Goal: Task Accomplishment & Management: Use online tool/utility

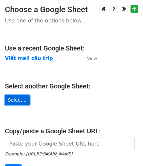
click at [14, 99] on link "Select..." at bounding box center [17, 100] width 25 height 10
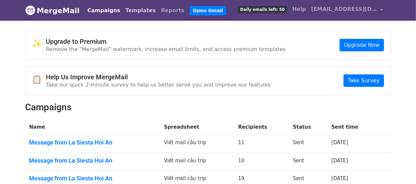
click at [133, 11] on link "Templates" at bounding box center [141, 10] width 36 height 13
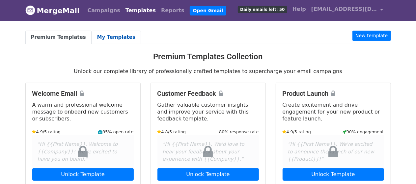
click at [93, 37] on link "My Templates" at bounding box center [115, 37] width 49 height 13
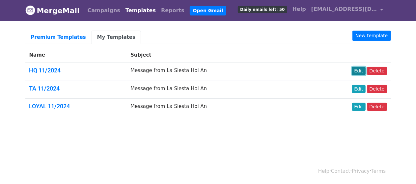
click at [360, 70] on link "Edit" at bounding box center [358, 71] width 13 height 8
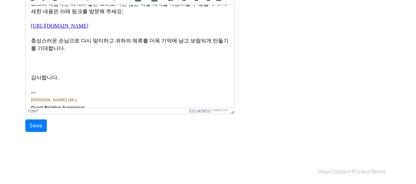
scroll to position [761, 0]
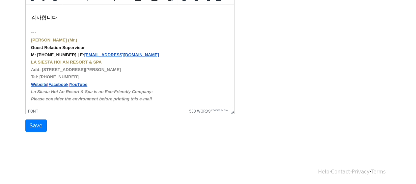
click at [287, 65] on div "Template Name HQ 11/2024 Email Subject Message from La Siesta Hoi An Email Body…" at bounding box center [207, 17] width 375 height 232
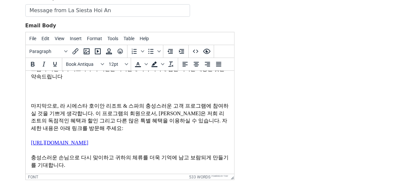
scroll to position [592, 0]
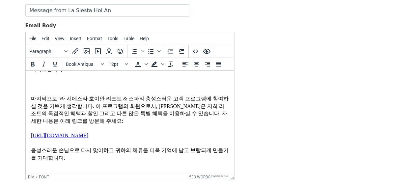
drag, startPoint x: 31, startPoint y: 103, endPoint x: 52, endPoint y: 125, distance: 30.7
click at [51, 72] on font "또한, 저희는 호치민 시 중심부 1구역 Le Anh Xuan St. 47-51에 위치한 최신 La Siesta Premium Saigon Ce…" at bounding box center [129, 58] width 196 height 28
paste body
drag, startPoint x: 148, startPoint y: 115, endPoint x: 115, endPoint y: 113, distance: 33.3
click at [115, 73] on div "또한 저희는 최신 호텔인 La Siesta Premium Lakeside 소식을 전하게 되어 매우 기쁩니다 . 이 호텔은 문화적 진정성과 세련…" at bounding box center [130, 59] width 198 height 30
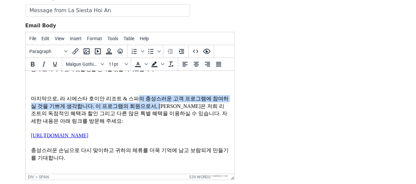
drag, startPoint x: 170, startPoint y: 163, endPoint x: 123, endPoint y: 159, distance: 46.5
click at [123, 138] on font "마지막으로, 라 시에스타 호이안 리조트 & 스파의 충성스러운 고객 프로그램에 참여하실 것을 기쁘게 생각합니다. 이 프로그램의 회원으로서, 손님…" at bounding box center [129, 117] width 197 height 42
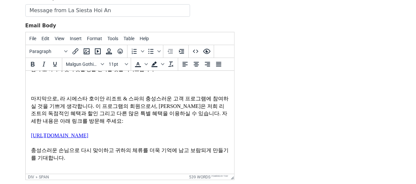
drag, startPoint x: 138, startPoint y: 114, endPoint x: 104, endPoint y: 113, distance: 33.9
click at [104, 73] on div "또한 저희는 최신 호텔인 La Siesta Premium Lakeside 소식을 전하게 되어 매우 기쁩니다 . 이 호텔은 문화적 진정성과 세련…" at bounding box center [130, 59] width 198 height 30
click at [125, 138] on font "마지막으로, 라 시에스타 호이안 리조트 & 스파의 충성스러운 고객 프로그램에 참여하실 것을 기쁘게 생각합니다. 이 프로그램의 회원으로서, 손님…" at bounding box center [129, 117] width 197 height 42
click at [77, 138] on font "마지막으로, 라 시에스타 호이안 리조트 & 스파의 충성스러운 고객 프로그램에 참여하실 것을 기쁘게 생각합니다. 이 프로그램의 회원으로서, 손님…" at bounding box center [129, 117] width 197 height 42
click at [158, 57] on span "사명을" at bounding box center [182, 54] width 59 height 5
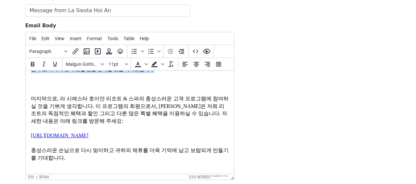
drag, startPoint x: 31, startPoint y: 103, endPoint x: 117, endPoint y: 124, distance: 89.1
click at [117, 73] on div "또한 저희는 최신 호텔인 La Siesta Premium Lakeside 소식을 전하게 되어 매우 기쁩니다 . 이 호텔은 문화적 진정성과 세련…" at bounding box center [130, 59] width 198 height 30
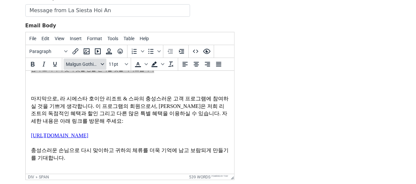
click at [100, 64] on div "Fonts" at bounding box center [102, 64] width 5 height 3
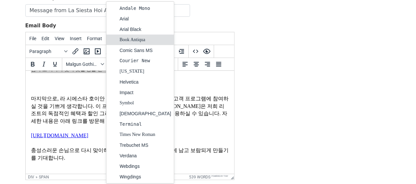
click at [130, 37] on div "Book Antiqua" at bounding box center [145, 40] width 52 height 8
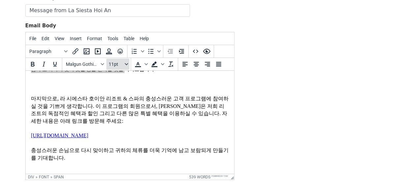
click at [126, 64] on icon "Font sizes" at bounding box center [126, 64] width 3 height 3
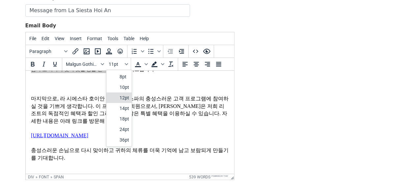
click at [124, 97] on div "12pt" at bounding box center [124, 98] width 10 height 8
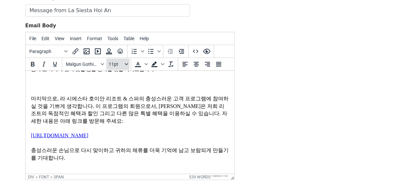
click at [122, 67] on button "11pt" at bounding box center [117, 64] width 23 height 11
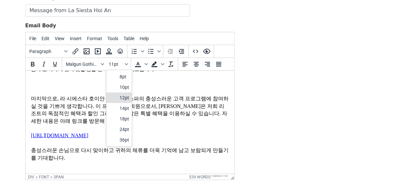
click at [124, 96] on div "12pt" at bounding box center [124, 98] width 10 height 8
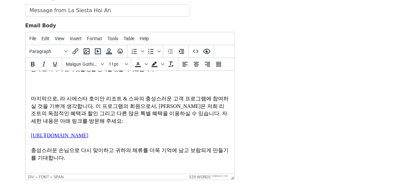
click at [163, 138] on font "마지막으로, 라 시에스타 호이안 리조트 & 스파의 충성스러운 고객 프로그램에 참여하실 것을 기쁘게 생각합니다. 이 프로그램의 회원으로서, 손님…" at bounding box center [129, 117] width 197 height 42
drag, startPoint x: 174, startPoint y: 163, endPoint x: 129, endPoint y: 163, distance: 45.4
click at [129, 138] on font "마지막으로, 라 시에스타 호이안 리조트 & 스파의 충성스러운 고객 프로그램에 참여하실 것을 기쁘게 생각합니다. 이 프로그램의 회원으로서, 손님…" at bounding box center [129, 117] width 197 height 42
click at [114, 72] on font "또한 저희는 최신 호텔인 La Siesta Premium Lakeside 소식을 전하게 되어 매우 기쁩니다 . 이 호텔은 문화적 진정성과 세련…" at bounding box center [129, 58] width 197 height 28
click at [127, 80] on div at bounding box center [130, 76] width 198 height 7
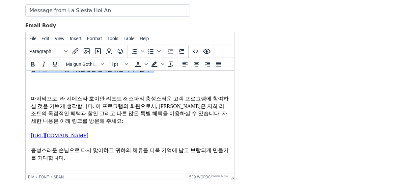
drag, startPoint x: 123, startPoint y: 128, endPoint x: 28, endPoint y: 104, distance: 98.4
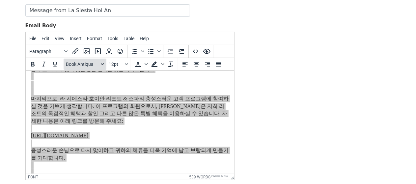
click at [104, 63] on div "Fonts" at bounding box center [102, 64] width 5 height 3
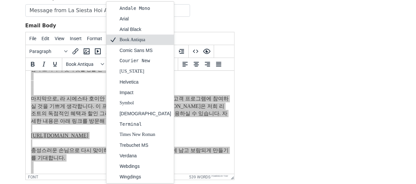
click at [138, 39] on div "Book Antiqua" at bounding box center [145, 40] width 52 height 8
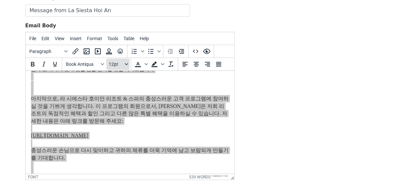
click at [115, 62] on span "12pt" at bounding box center [116, 64] width 14 height 5
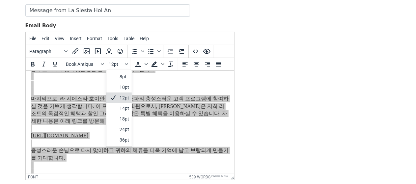
click at [123, 96] on div "12pt" at bounding box center [124, 98] width 10 height 8
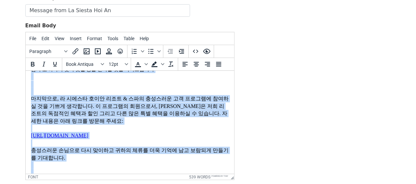
click at [170, 88] on div at bounding box center [130, 84] width 198 height 7
click at [178, 80] on div at bounding box center [130, 76] width 198 height 7
click at [169, 72] on font "또한 저희는 최신 호텔인 La Siesta Premium Lakeside 소식을 전하게 되어 매우 기쁩니다 . 이 호텔은 문화적 진정성과 세련…" at bounding box center [129, 58] width 197 height 28
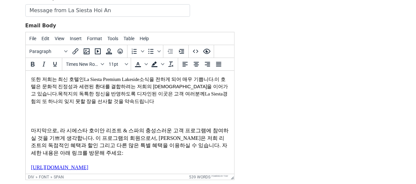
scroll to position [570, 0]
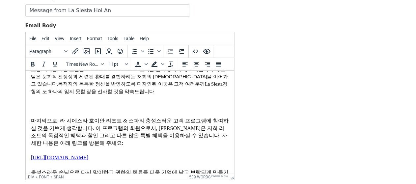
drag, startPoint x: 179, startPoint y: 142, endPoint x: 175, endPoint y: 134, distance: 9.1
click at [204, 87] on span "La Siesta" at bounding box center [213, 83] width 18 height 5
drag, startPoint x: 173, startPoint y: 125, endPoint x: 151, endPoint y: 127, distance: 22.1
click at [152, 94] on font "또한 저희는 최신 호텔인 La Siesta Premium Lakeside 소식을 전하게 되어 매우 기쁩니다 . 이 호텔은 문화적 진정성과 세련…" at bounding box center [129, 80] width 197 height 28
click at [158, 87] on span "이곳은" at bounding box center [165, 83] width 15 height 5
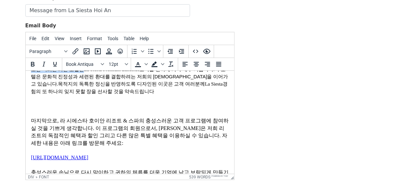
drag, startPoint x: 81, startPoint y: 125, endPoint x: 35, endPoint y: 121, distance: 46.2
drag, startPoint x: 137, startPoint y: 84, endPoint x: 64, endPoint y: 82, distance: 72.4
click at [65, 43] on div "우리 경영진과 직원은 고객에게 최고 수준의 서비스를 제공하기 위해 나날이 발전하기 위해 최선을 다할 것입니다. 따라서 추가 제안 사항이 있으면…" at bounding box center [130, 32] width 198 height 22
click at [76, 79] on span "진정성과" at bounding box center [68, 76] width 20 height 5
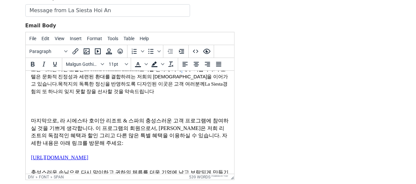
drag, startPoint x: 184, startPoint y: 129, endPoint x: 144, endPoint y: 131, distance: 39.6
click at [146, 94] on font "또한 저희는 최신 호텔인 La Siesta Premium Lakeside 소식을 전하게 되어 매우 기쁩니다 . 이 호텔은 문화적 진정성과 세련…" at bounding box center [129, 80] width 197 height 28
click at [137, 87] on span "디자인된" at bounding box center [147, 83] width 20 height 5
drag, startPoint x: 30, startPoint y: 125, endPoint x: 89, endPoint y: 134, distance: 59.0
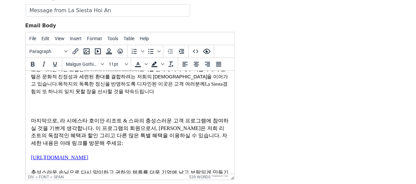
click at [54, 94] on font "또한 저희는 최신 호텔인 La Siesta Premium Lakeside 소식을 전하게 되어 매우 기쁩니다 . 이 호텔은 문화적 진정성과 세련…" at bounding box center [129, 80] width 197 height 28
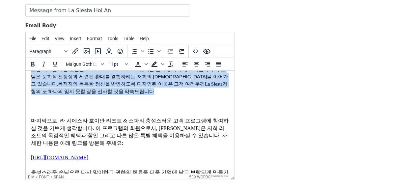
drag, startPoint x: 31, startPoint y: 125, endPoint x: 118, endPoint y: 148, distance: 90.9
click at [118, 94] on font "또한 저희는 최신 호텔인 La Siesta Premium Lakeside 소식을 전하게 되어 매우 기쁩니다 . 이 호텔은 문화적 진정성과 세련…" at bounding box center [129, 80] width 197 height 28
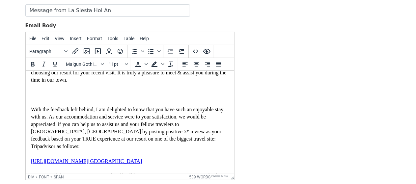
scroll to position [0, 0]
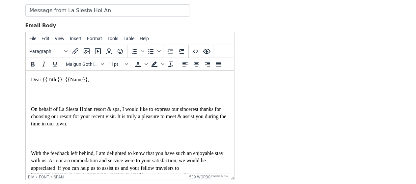
click at [60, 80] on font "Dear {{Title}}. {{Name}}," at bounding box center [60, 80] width 58 height 6
click at [77, 79] on font "Dear {{Title}}. {{Name}}," at bounding box center [60, 80] width 58 height 6
click at [122, 114] on font "On behalf of La Siesta Hoian resort & spa, I would like to express our sinceres…" at bounding box center [128, 116] width 195 height 20
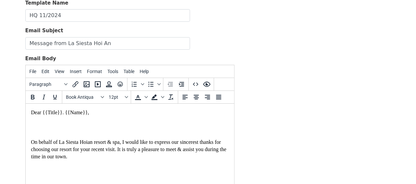
scroll to position [38, 0]
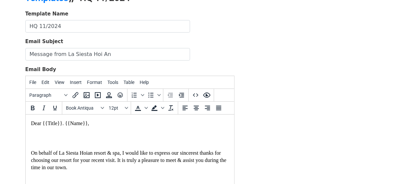
click at [135, 130] on div at bounding box center [130, 130] width 198 height 7
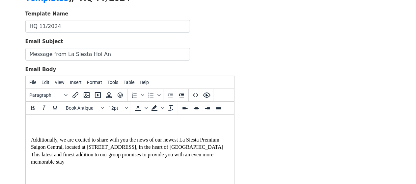
scroll to position [197, 0]
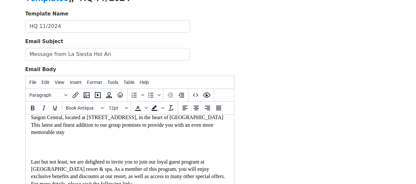
drag, startPoint x: 31, startPoint y: 137, endPoint x: 143, endPoint y: 162, distance: 114.3
click at [143, 136] on div "Additionally, we are excited to share with you the news of our newest La Siesta…" at bounding box center [130, 122] width 198 height 30
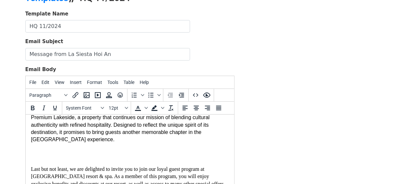
click at [162, 143] on div "Additionally, we are excited to share with you the news of our newest La Siesta…" at bounding box center [130, 125] width 198 height 37
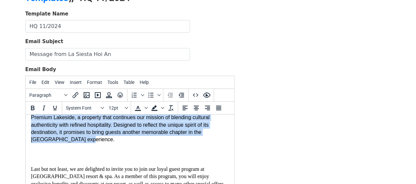
drag, startPoint x: 31, startPoint y: 137, endPoint x: 73, endPoint y: 167, distance: 51.3
click at [73, 143] on div "Additionally, we are excited to share with you the news of our newest La Siesta…" at bounding box center [130, 125] width 198 height 37
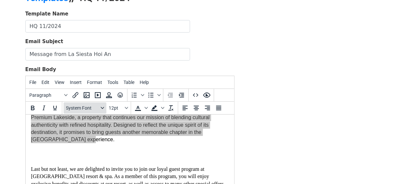
click at [96, 109] on span "System Font" at bounding box center [82, 107] width 32 height 5
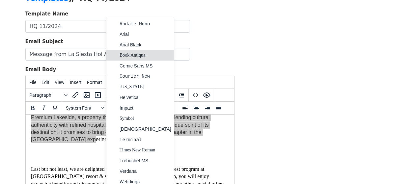
click at [134, 55] on div "Book Antiqua" at bounding box center [145, 55] width 52 height 8
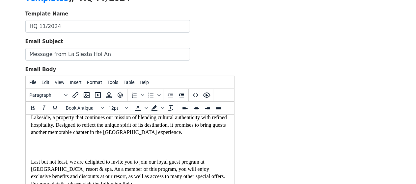
click at [172, 135] on font "Additionally, we are excited to share with you the news of our newest La Siesta…" at bounding box center [129, 121] width 196 height 28
click at [154, 143] on div at bounding box center [130, 139] width 198 height 7
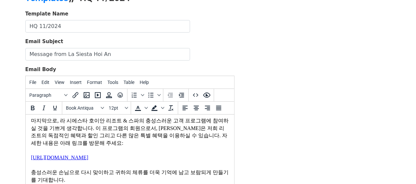
scroll to position [592, 0]
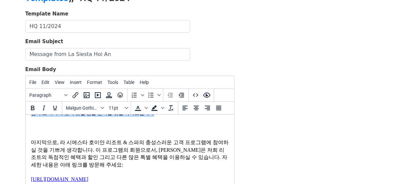
drag, startPoint x: 31, startPoint y: 154, endPoint x: 121, endPoint y: 178, distance: 93.0
click at [121, 117] on div "또한 저희는 최신 호텔인 La Siesta Premium Lakeside 소식을 전하게 되어 매우 기쁩니다 . 이 호텔은 문화적 진정성과 세련…" at bounding box center [130, 103] width 198 height 30
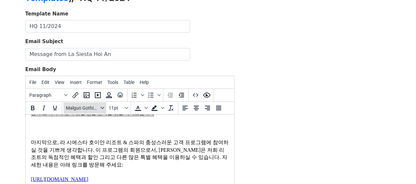
click at [100, 107] on div "Fonts" at bounding box center [102, 107] width 5 height 3
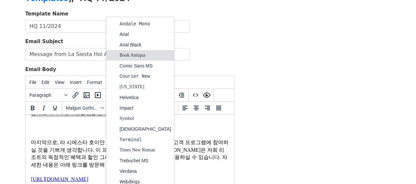
click at [133, 53] on div "Book Antiqua" at bounding box center [145, 55] width 52 height 8
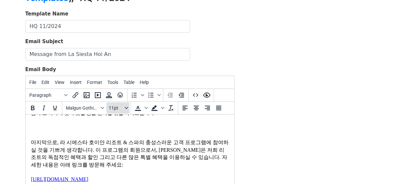
click at [123, 109] on button "11pt" at bounding box center [117, 107] width 23 height 11
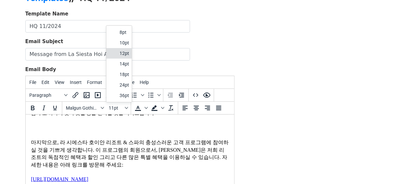
click at [122, 54] on div "12pt" at bounding box center [124, 53] width 10 height 8
click at [176, 108] on span "이어가고" at bounding box center [129, 102] width 197 height 13
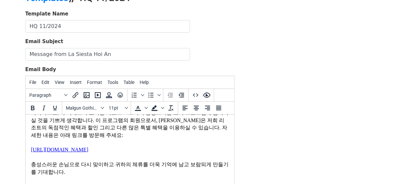
scroll to position [614, 0]
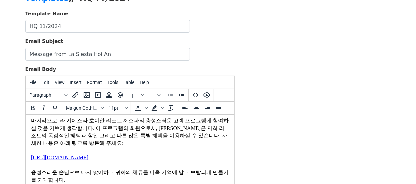
drag, startPoint x: 31, startPoint y: 132, endPoint x: 117, endPoint y: 156, distance: 90.0
click at [117, 94] on font "또한 저희는 최신 호텔인 La Siesta Premium Lakeside 소식을 전하게 되어 매우 기쁩니다 . 이 호텔은 문화적 진정성과 세련…" at bounding box center [129, 80] width 197 height 28
drag, startPoint x: 138, startPoint y: 153, endPoint x: 46, endPoint y: 129, distance: 95.6
click at [31, 95] on div "또한 저희는 최신 호텔인 La Siesta Premium Lakeside 소식을 전하게 되어 매우 기쁩니다. 이 호텔은 문화적 진정성과 세련된…" at bounding box center [130, 81] width 198 height 30
click at [101, 107] on icon "Fonts" at bounding box center [102, 107] width 3 height 3
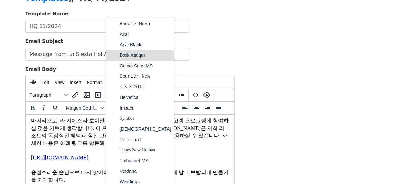
click at [145, 54] on div "Book Antiqua" at bounding box center [145, 55] width 52 height 8
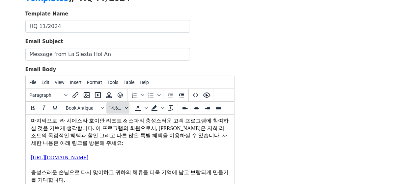
click at [123, 108] on button "14.6667px" at bounding box center [117, 107] width 23 height 11
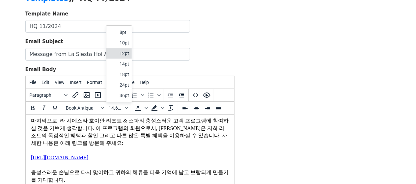
click at [126, 54] on div "12pt" at bounding box center [124, 53] width 10 height 8
click at [164, 110] on div at bounding box center [130, 106] width 198 height 7
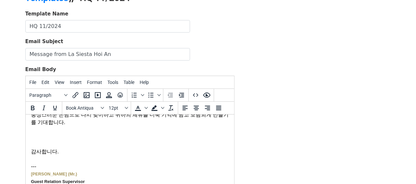
scroll to position [680, 0]
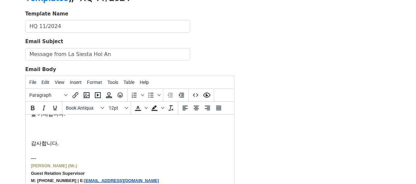
drag, startPoint x: 84, startPoint y: 135, endPoint x: 71, endPoint y: 135, distance: 12.5
click at [73, 94] on font "마지막으로, 라 시에스타 호이안 리조트 & 스파의 충성스러운 고객 프로그램에 참여하실 것을 기쁘게 생각합니다. 이 프로그램의 회원으로서, 손님…" at bounding box center [129, 73] width 197 height 42
click at [199, 94] on font "마지막으로, 라 시에스타 호이안 리조트 & 스파의 충성스러운 고객 프로그램에 참여하실 것을 기쁘게 생각합니다. 이 프로그램의 회원으로서, 손님…" at bounding box center [129, 73] width 197 height 42
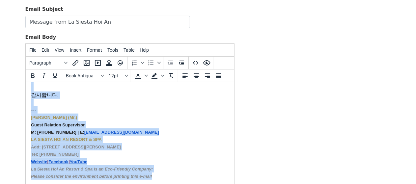
scroll to position [112, 0]
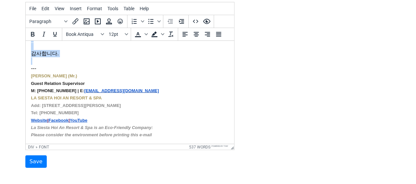
drag, startPoint x: 31, startPoint y: 60, endPoint x: 186, endPoint y: 60, distance: 155.7
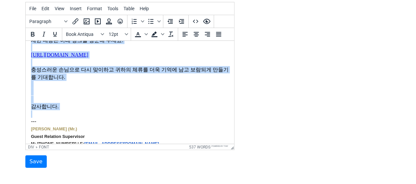
scroll to position [641, 0]
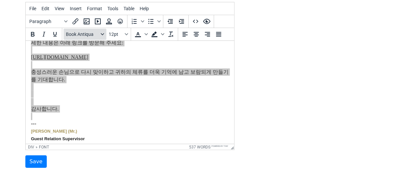
click at [103, 33] on icon "Fonts" at bounding box center [102, 34] width 3 height 3
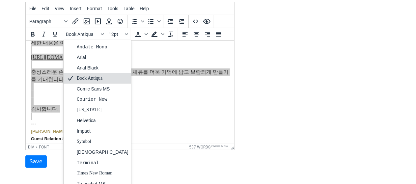
click at [95, 78] on div "Book Antiqua" at bounding box center [103, 78] width 52 height 8
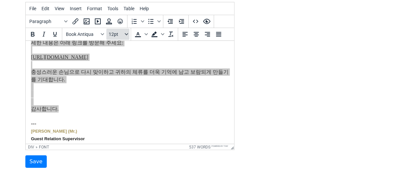
click at [123, 32] on span "12pt" at bounding box center [116, 34] width 14 height 5
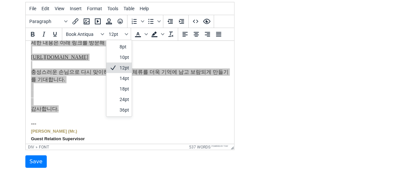
click at [123, 65] on div "12pt" at bounding box center [124, 68] width 10 height 8
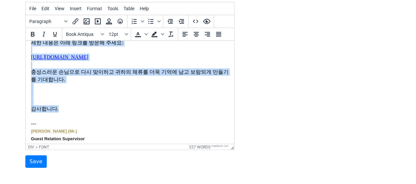
click at [162, 10] on div at bounding box center [130, 5] width 198 height 7
click at [175, 61] on div "마지막으로, 라 시에스타 호이안 리조트 & 스파의 충성스러운 고객 프로그램에 참여하실 것을 기쁘게 생각합니다. 이 프로그램의 회원으로서, 손님…" at bounding box center [130, 39] width 198 height 44
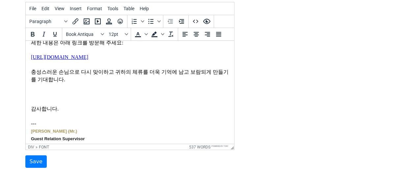
click at [177, 68] on div at bounding box center [130, 64] width 198 height 7
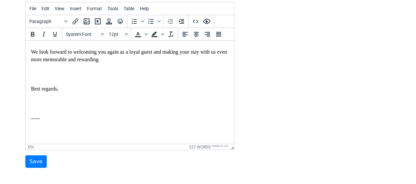
scroll to position [351, 0]
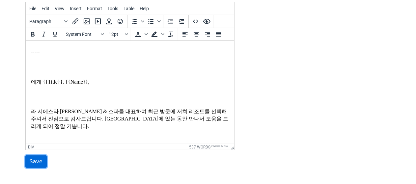
click at [37, 160] on input "Save" at bounding box center [35, 161] width 21 height 13
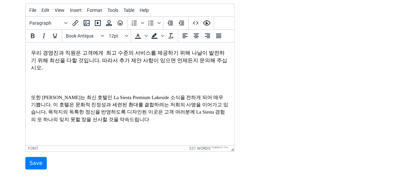
scroll to position [516, 0]
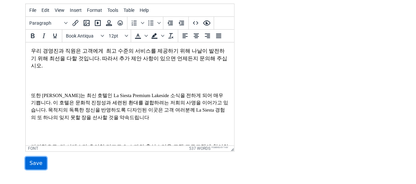
click at [33, 161] on input "Save" at bounding box center [35, 163] width 21 height 13
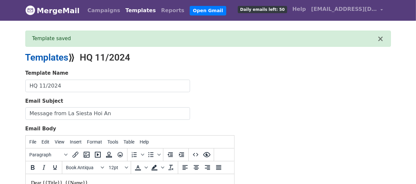
click at [44, 56] on link "Templates" at bounding box center [46, 57] width 43 height 11
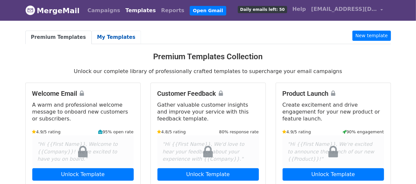
click at [110, 35] on link "My Templates" at bounding box center [115, 37] width 49 height 13
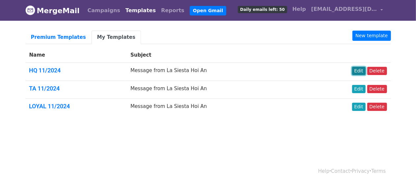
click at [364, 69] on link "Edit" at bounding box center [358, 71] width 13 height 8
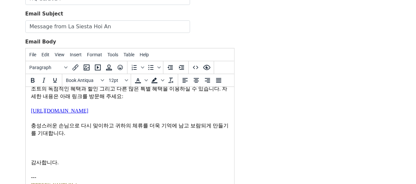
scroll to position [636, 0]
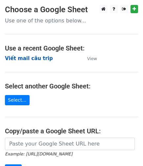
click at [24, 60] on strong "Viết mail câu trip" at bounding box center [29, 58] width 48 height 6
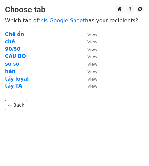
drag, startPoint x: 12, startPoint y: 72, endPoint x: 18, endPoint y: 71, distance: 6.1
click at [12, 72] on strong "hàn" at bounding box center [10, 71] width 10 height 6
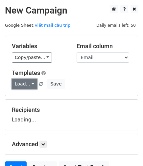
click at [28, 84] on link "Load..." at bounding box center [24, 84] width 25 height 10
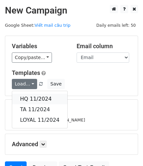
click at [35, 95] on link "HQ 11/2024" at bounding box center [39, 98] width 55 height 11
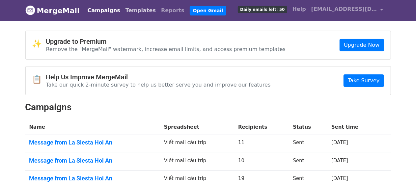
click at [124, 10] on link "Templates" at bounding box center [141, 10] width 36 height 13
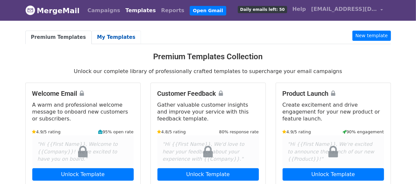
drag, startPoint x: 112, startPoint y: 33, endPoint x: 116, endPoint y: 35, distance: 4.7
click at [113, 33] on link "My Templates" at bounding box center [115, 37] width 49 height 13
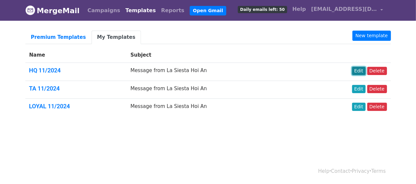
click at [362, 71] on link "Edit" at bounding box center [358, 71] width 13 height 8
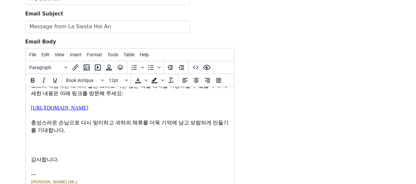
scroll to position [614, 0]
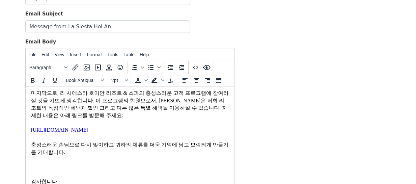
drag, startPoint x: 182, startPoint y: 117, endPoint x: 125, endPoint y: 119, distance: 57.0
click at [142, 68] on div "또한 저희는 최신 호텔인 La Siesta Premium Lakeside 소식을 전하게 되어 매우 기쁩니다. 이 호텔은 문화적 진정성과 세련된…" at bounding box center [130, 53] width 198 height 30
click at [164, 66] on span "또한 저희는 최신 호텔인 La Siesta Premium Lakeside 소식을 전하게 되어 매우 기쁩니다. 이 호텔은 문화적 진정성과 세련된…" at bounding box center [129, 52] width 197 height 27
drag, startPoint x: 196, startPoint y: 168, endPoint x: 112, endPoint y: 165, distance: 84.3
click at [131, 133] on font "마지막으로, 라 시에스타 호이안 리조트 & 스파의 충성스러운 고객 프로그램에 참여하실 것을 기쁘게 생각합니다. 이 프로그램의 회원으로서, 손님…" at bounding box center [129, 111] width 197 height 42
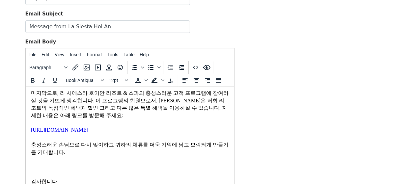
drag, startPoint x: 156, startPoint y: 113, endPoint x: 83, endPoint y: 123, distance: 73.0
click at [98, 66] on font "또한 저희는 최신 호텔인 La Siesta Premium Lakeside 소식을 전하게 되어 매우 기쁩니다. 이 호텔은 문화적 진정성과 세련된…" at bounding box center [129, 53] width 197 height 28
click at [125, 79] on icon "Font sizes" at bounding box center [125, 80] width 3 height 2
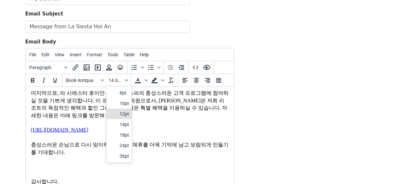
click at [122, 113] on div "12pt" at bounding box center [124, 114] width 10 height 8
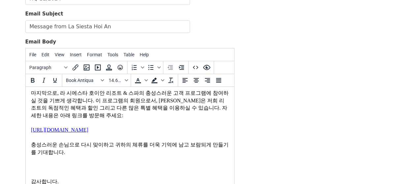
click at [187, 82] on div at bounding box center [130, 78] width 198 height 7
drag, startPoint x: 83, startPoint y: 105, endPoint x: 37, endPoint y: 101, distance: 46.9
click at [123, 80] on button "12pt" at bounding box center [117, 80] width 23 height 11
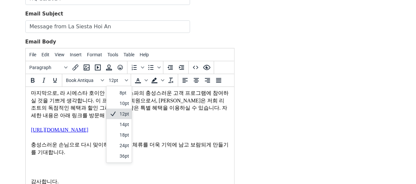
click at [123, 111] on div "12pt" at bounding box center [124, 114] width 10 height 8
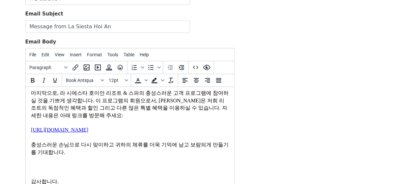
click at [175, 82] on div at bounding box center [130, 78] width 198 height 7
drag, startPoint x: 149, startPoint y: 104, endPoint x: 162, endPoint y: 108, distance: 13.0
click at [166, 66] on span "또한 저희는 최신 호텔인 La Siesta Premium Lakeside 소식을 전하게 되어 매우 기쁩니다. 이 호텔은 문화적 진정성과 세련된…" at bounding box center [129, 52] width 197 height 27
click at [125, 79] on icon "Font sizes" at bounding box center [125, 80] width 3 height 2
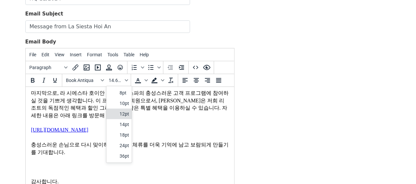
click at [122, 113] on div "12pt" at bounding box center [124, 114] width 10 height 8
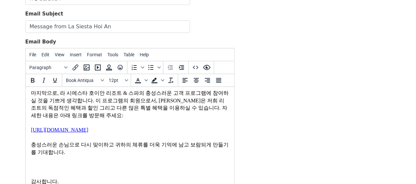
click at [176, 82] on div at bounding box center [130, 78] width 198 height 7
drag, startPoint x: 134, startPoint y: 121, endPoint x: 210, endPoint y: 122, distance: 75.7
click at [210, 66] on span "또한 저희는 최신 호텔인 La Siesta Premium Lakeside 소식을 전하게 되어 매우 기쁩니다. 이 호텔은 문화적 진정성과 세련된…" at bounding box center [128, 52] width 195 height 27
click at [126, 79] on icon "Font sizes" at bounding box center [126, 80] width 3 height 3
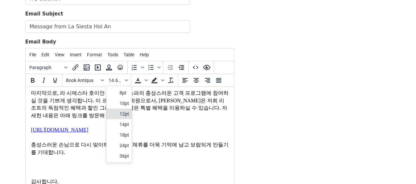
click at [124, 111] on div "12pt" at bounding box center [124, 114] width 10 height 8
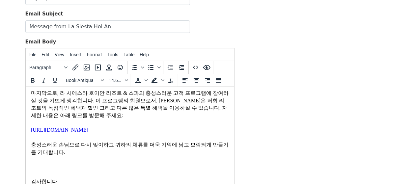
click at [157, 82] on div at bounding box center [130, 78] width 198 height 7
drag, startPoint x: 51, startPoint y: 129, endPoint x: 176, endPoint y: 131, distance: 125.1
click at [176, 68] on div "또한 저희는 최신 호텔인 La Siesta Premium Lakeside 소식을 전하게 되어 매우 기쁩니다. 이 호텔은 문화적 진정성과 세련된…" at bounding box center [130, 53] width 198 height 30
click at [123, 76] on button "14.6667px" at bounding box center [117, 80] width 23 height 11
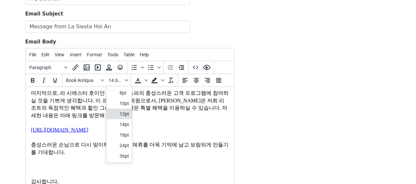
click at [122, 111] on div "12pt" at bounding box center [124, 114] width 10 height 8
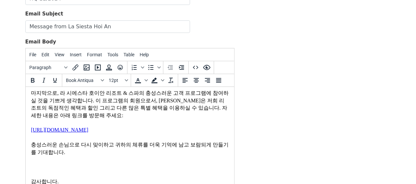
click at [175, 82] on div at bounding box center [130, 78] width 198 height 7
drag, startPoint x: 123, startPoint y: 104, endPoint x: 88, endPoint y: 105, distance: 34.9
click at [88, 66] on span "또한 저희는 최신 호텔인 La Siesta Premium Lakeside 소식을 전하게 되어 매우 기쁩니다. 이 호텔은 문화적 진정성과 세련된…" at bounding box center [129, 52] width 197 height 27
click at [121, 79] on span "14.6667px" at bounding box center [116, 80] width 14 height 5
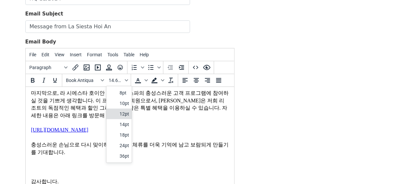
click at [124, 113] on div "12pt" at bounding box center [124, 114] width 10 height 8
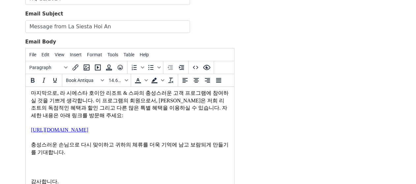
drag, startPoint x: 189, startPoint y: 150, endPoint x: 161, endPoint y: 150, distance: 27.3
click at [189, 90] on div at bounding box center [130, 85] width 198 height 7
drag, startPoint x: 49, startPoint y: 130, endPoint x: 27, endPoint y: 129, distance: 22.7
click at [125, 80] on icon "Font sizes" at bounding box center [126, 80] width 3 height 3
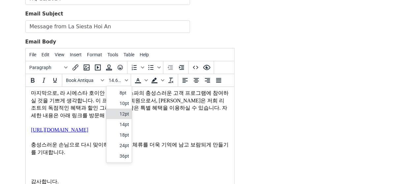
click at [122, 112] on div "12pt" at bounding box center [124, 114] width 10 height 8
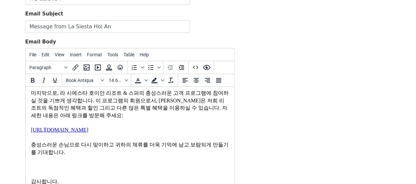
click at [168, 66] on font "소식을 전하게 되어 매우 기쁩니다. 이 호텔은 문화적 진정성과 세련된 환대를 결합하려는 저희의 사명을 이어가고 있습니다. 목적지의 독특한 정신…" at bounding box center [129, 53] width 197 height 28
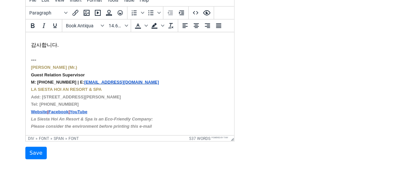
scroll to position [148, 0]
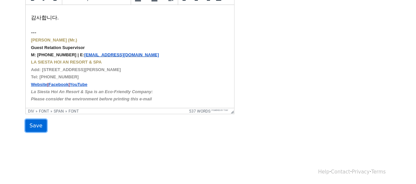
click at [36, 125] on input "Save" at bounding box center [35, 125] width 21 height 13
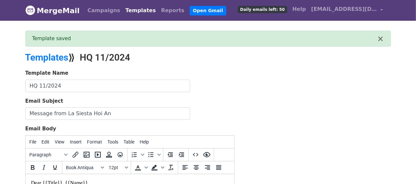
click at [128, 10] on link "Templates" at bounding box center [141, 10] width 36 height 13
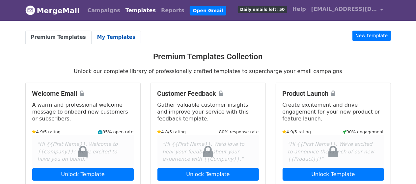
click at [109, 35] on link "My Templates" at bounding box center [115, 37] width 49 height 13
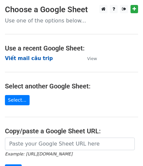
click at [36, 56] on strong "Viết mail câu trip" at bounding box center [29, 58] width 48 height 6
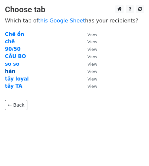
click at [12, 71] on strong "hàn" at bounding box center [10, 71] width 10 height 6
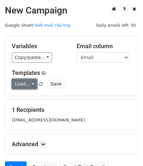
click at [30, 84] on link "Load..." at bounding box center [24, 84] width 25 height 10
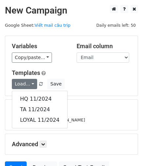
click at [119, 88] on div "Load... HQ 11/2024 TA 11/2024 LOYAL 11/2024 Save" at bounding box center [71, 84] width 129 height 10
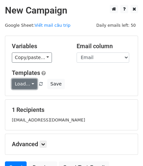
click at [31, 84] on link "Load..." at bounding box center [24, 84] width 25 height 10
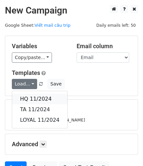
click at [32, 99] on link "HQ 11/2024" at bounding box center [39, 98] width 55 height 11
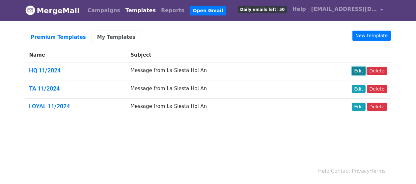
click at [362, 71] on link "Edit" at bounding box center [358, 71] width 13 height 8
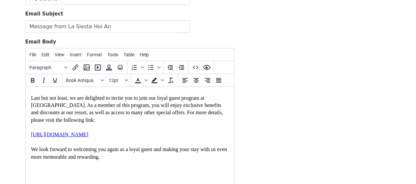
scroll to position [241, 0]
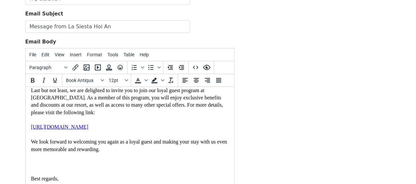
click at [182, 130] on font "Last but not least, we are delighted to invite you to join our loyal guest prog…" at bounding box center [127, 109] width 192 height 42
drag, startPoint x: 172, startPoint y: 134, endPoint x: 91, endPoint y: 132, distance: 80.3
click at [120, 130] on font "Last but not least, we are delighted to invite you to join our loyal guest prog…" at bounding box center [127, 109] width 192 height 42
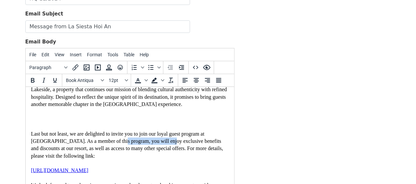
scroll to position [197, 0]
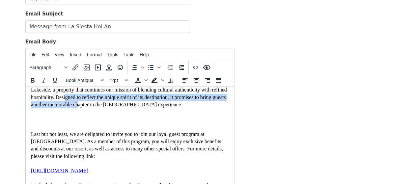
drag, startPoint x: 175, startPoint y: 132, endPoint x: 102, endPoint y: 119, distance: 73.5
click at [120, 107] on font "Additionally, we are excited to share with you the news of our newest La Siesta…" at bounding box center [129, 94] width 196 height 28
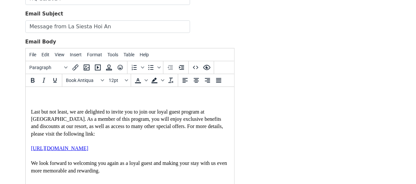
scroll to position [241, 0]
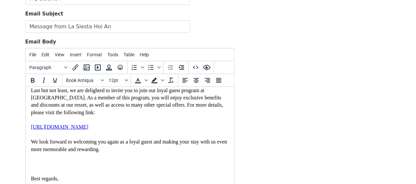
click at [173, 130] on font "Last but not least, we are delighted to invite you to join our loyal guest prog…" at bounding box center [127, 109] width 192 height 42
drag, startPoint x: 177, startPoint y: 152, endPoint x: 173, endPoint y: 152, distance: 3.4
click at [173, 131] on div "Last but not least, we are delighted to invite you to join our loyal guest prog…" at bounding box center [130, 109] width 198 height 44
drag, startPoint x: 119, startPoint y: 137, endPoint x: 125, endPoint y: 138, distance: 6.6
click at [119, 130] on font "Last but not least, we are delighted to invite you to join our loyal guest prog…" at bounding box center [127, 109] width 192 height 42
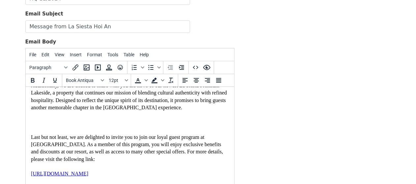
scroll to position [175, 0]
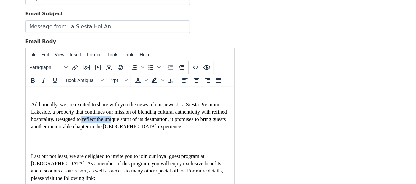
drag, startPoint x: 178, startPoint y: 148, endPoint x: 132, endPoint y: 147, distance: 45.8
click at [132, 129] on font "Additionally, we are excited to share with you the news of our newest La Siesta…" at bounding box center [129, 116] width 196 height 28
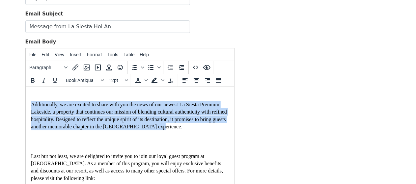
drag, startPoint x: 73, startPoint y: 165, endPoint x: 29, endPoint y: 132, distance: 54.9
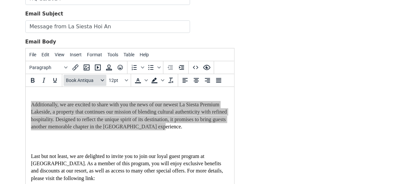
click at [101, 79] on icon "Fonts" at bounding box center [102, 80] width 3 height 3
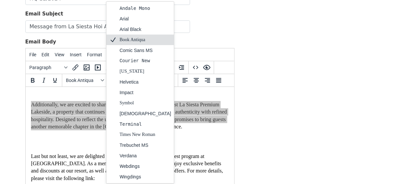
click at [133, 38] on div "Book Antiqua" at bounding box center [145, 40] width 52 height 8
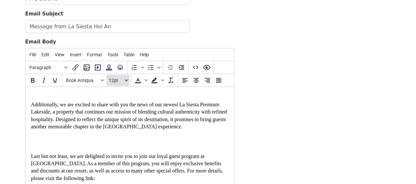
click at [125, 79] on icon "Font sizes" at bounding box center [126, 80] width 3 height 3
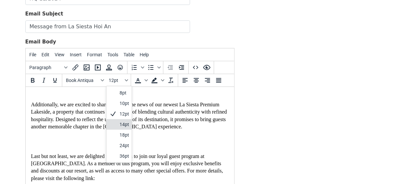
click at [120, 123] on div "14pt" at bounding box center [124, 124] width 10 height 8
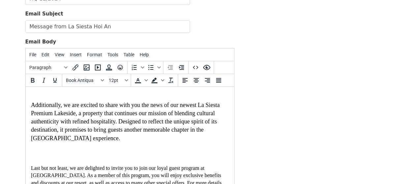
click at [167, 101] on div at bounding box center [130, 96] width 198 height 7
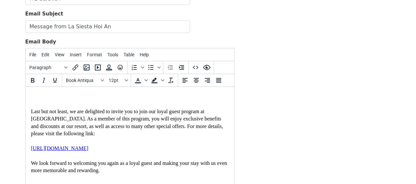
scroll to position [241, 0]
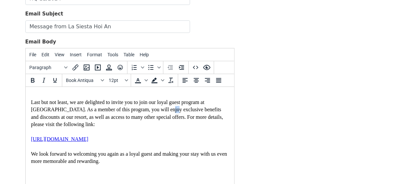
click at [138, 138] on font "Last but not least, we are delighted to invite you to join our loyal guest prog…" at bounding box center [127, 120] width 192 height 42
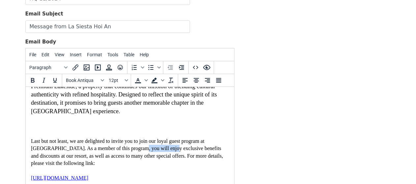
scroll to position [197, 0]
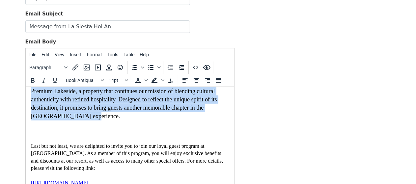
drag, startPoint x: 179, startPoint y: 142, endPoint x: 31, endPoint y: 109, distance: 152.2
click at [31, 109] on div "Additionally, we are excited to share with you the news of our newest La Siesta…" at bounding box center [130, 99] width 198 height 41
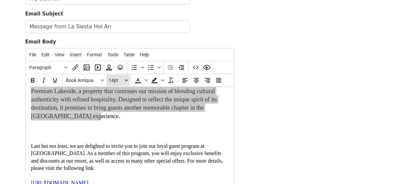
click at [125, 79] on icon "Font sizes" at bounding box center [126, 80] width 3 height 3
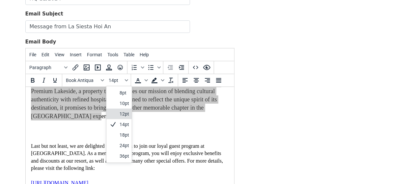
click at [123, 113] on div "12pt" at bounding box center [124, 114] width 10 height 8
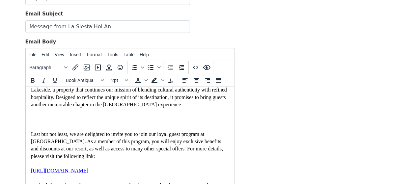
click at [187, 107] on font "Additionally, we are excited to share with you the news of our newest La Siesta…" at bounding box center [129, 94] width 196 height 28
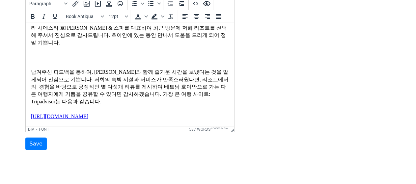
scroll to position [148, 0]
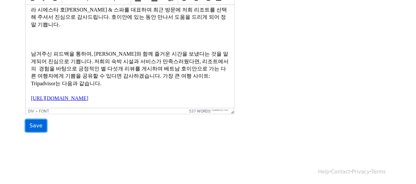
click at [30, 125] on input "Save" at bounding box center [35, 125] width 21 height 13
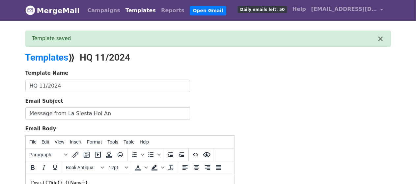
drag, startPoint x: 131, startPoint y: 9, endPoint x: 135, endPoint y: 8, distance: 3.4
click at [131, 10] on link "Templates" at bounding box center [141, 10] width 36 height 13
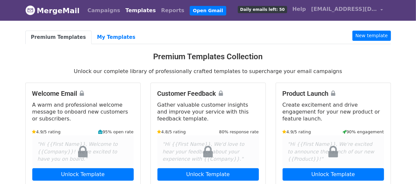
click at [128, 11] on link "Templates" at bounding box center [141, 10] width 36 height 13
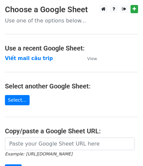
drag, startPoint x: 39, startPoint y: 58, endPoint x: 48, endPoint y: 59, distance: 9.3
click at [39, 57] on strong "Viết mail câu trip" at bounding box center [29, 58] width 48 height 6
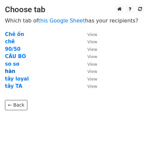
click at [10, 71] on strong "hàn" at bounding box center [10, 71] width 10 height 6
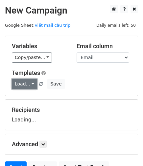
click at [27, 85] on link "Load..." at bounding box center [24, 84] width 25 height 10
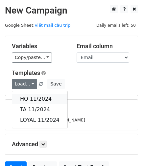
drag, startPoint x: 36, startPoint y: 100, endPoint x: 41, endPoint y: 100, distance: 4.6
click at [37, 100] on link "HQ 11/2024" at bounding box center [39, 98] width 55 height 11
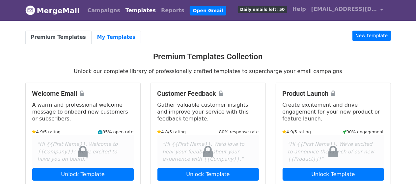
click at [105, 39] on link "My Templates" at bounding box center [115, 37] width 49 height 13
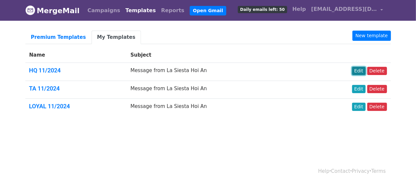
click at [361, 69] on link "Edit" at bounding box center [358, 71] width 13 height 8
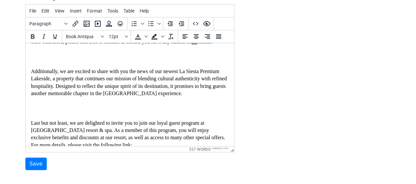
scroll to position [175, 0]
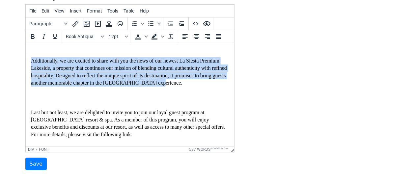
drag, startPoint x: 31, startPoint y: 87, endPoint x: 72, endPoint y: 117, distance: 50.8
click at [72, 87] on div "Additionally, we are excited to share with you the news of our newest La Siesta…" at bounding box center [130, 72] width 198 height 30
copy font "Additionally, we are excited to share with you the news of our newest La Siesta…"
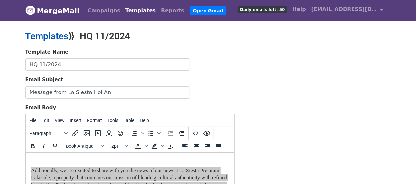
click at [56, 37] on link "Templates" at bounding box center [46, 36] width 43 height 11
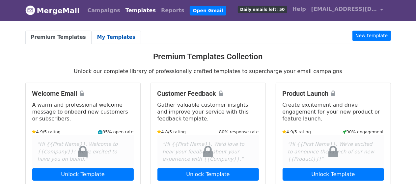
click at [103, 37] on link "My Templates" at bounding box center [115, 37] width 49 height 13
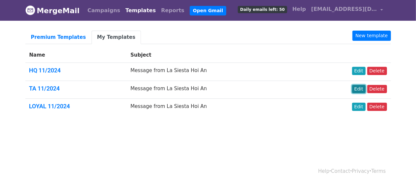
click at [362, 87] on link "Edit" at bounding box center [358, 89] width 13 height 8
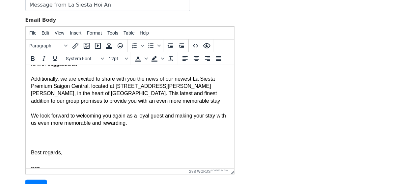
scroll to position [153, 0]
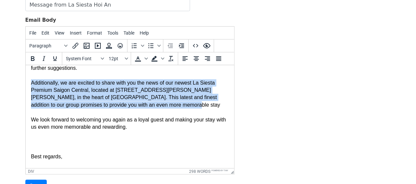
drag, startPoint x: 32, startPoint y: 90, endPoint x: 146, endPoint y: 111, distance: 115.7
click at [146, 109] on div "Additionally, we are excited to share with you the news of our newest La Siesta…" at bounding box center [130, 94] width 198 height 30
paste body
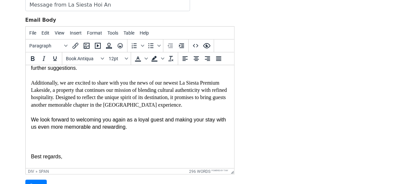
click at [136, 102] on div "Additionally, we are excited to share with you the news of our newest La Siesta…" at bounding box center [130, 94] width 198 height 30
click at [97, 105] on div "Additionally, we are excited to share with you the news of our newest La Siesta…" at bounding box center [130, 94] width 198 height 30
click at [172, 116] on div at bounding box center [130, 112] width 198 height 7
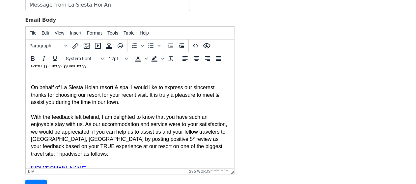
scroll to position [0, 0]
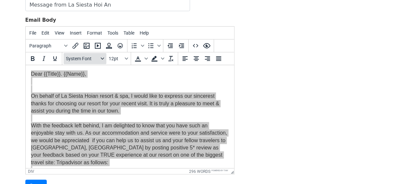
click at [101, 57] on icon "Fonts" at bounding box center [102, 58] width 3 height 3
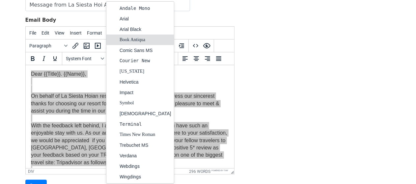
click at [138, 39] on div "Book Antiqua" at bounding box center [145, 40] width 52 height 8
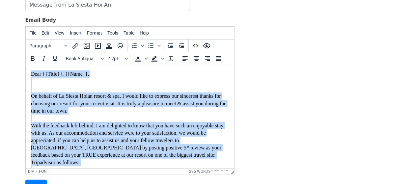
click at [128, 90] on div at bounding box center [130, 88] width 198 height 7
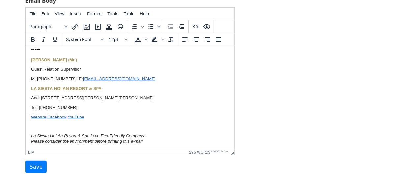
scroll to position [132, 0]
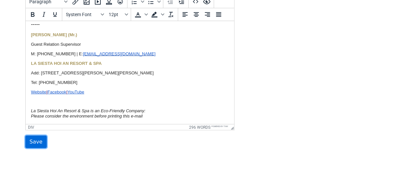
click at [36, 139] on input "Save" at bounding box center [35, 142] width 21 height 13
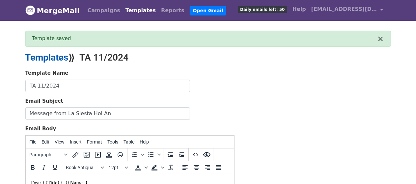
click at [62, 59] on link "Templates" at bounding box center [46, 57] width 43 height 11
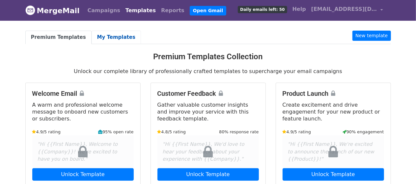
drag, startPoint x: 112, startPoint y: 37, endPoint x: 158, endPoint y: 44, distance: 46.4
click at [113, 37] on link "My Templates" at bounding box center [115, 37] width 49 height 13
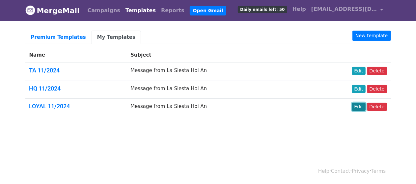
click at [358, 105] on link "Edit" at bounding box center [358, 107] width 13 height 8
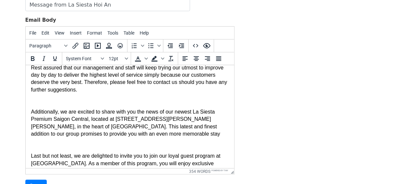
scroll to position [153, 0]
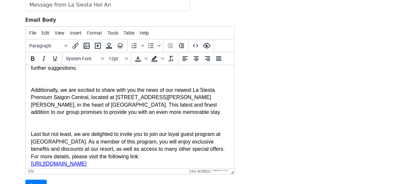
drag, startPoint x: 30, startPoint y: 98, endPoint x: 140, endPoint y: 112, distance: 110.5
click at [143, 112] on html "Dear {{Title}}. {{Name}}, On behalf of La Siesta Hoian resort & spa, I would li…" at bounding box center [129, 123] width 208 height 423
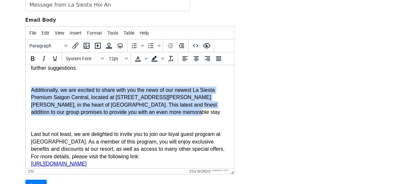
drag, startPoint x: 31, startPoint y: 97, endPoint x: 143, endPoint y: 122, distance: 115.1
click at [143, 116] on div "Additionally, we are excited to share with you the news of our newest La Siesta…" at bounding box center [130, 102] width 198 height 30
paste body
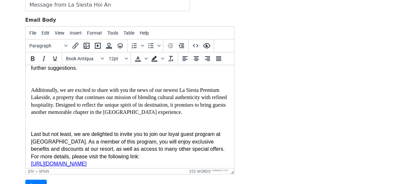
click at [134, 109] on div "Additionally, we are excited to share with you the news of our newest La Siesta…" at bounding box center [130, 102] width 198 height 30
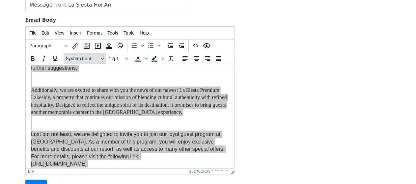
click at [94, 56] on span "System Font" at bounding box center [82, 58] width 32 height 5
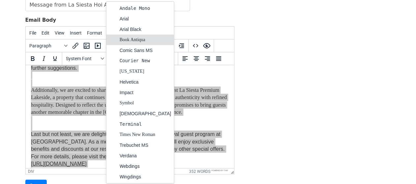
click at [137, 38] on div "Book Antiqua" at bounding box center [145, 40] width 52 height 8
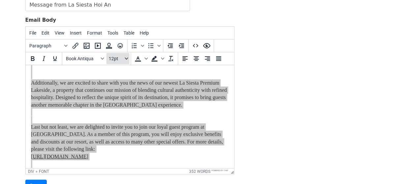
click at [120, 59] on span "12pt" at bounding box center [116, 58] width 14 height 5
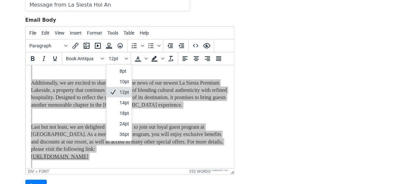
click at [124, 91] on div "12pt" at bounding box center [124, 92] width 10 height 8
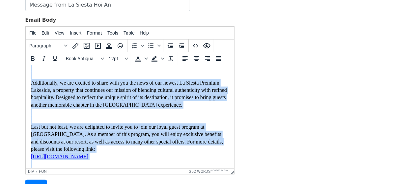
click at [166, 72] on div at bounding box center [130, 68] width 198 height 7
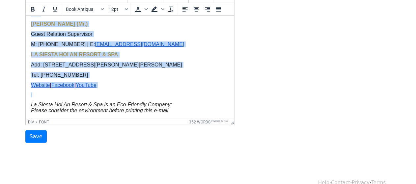
scroll to position [148, 0]
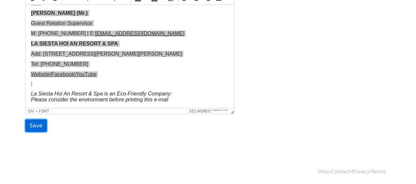
click at [30, 123] on input "Save" at bounding box center [35, 125] width 21 height 13
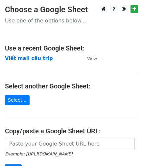
drag, startPoint x: 24, startPoint y: 58, endPoint x: 63, endPoint y: 65, distance: 40.0
click at [24, 58] on strong "Viết mail câu trip" at bounding box center [29, 58] width 48 height 6
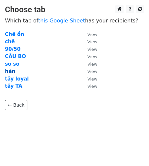
click at [11, 70] on strong "hàn" at bounding box center [10, 71] width 10 height 6
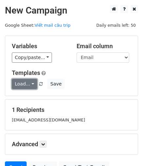
click at [26, 84] on link "Load..." at bounding box center [24, 84] width 25 height 10
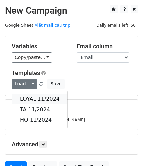
click at [34, 98] on link "LOYAL 11/2024" at bounding box center [39, 98] width 55 height 11
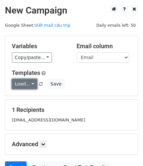
click at [30, 81] on link "Load..." at bounding box center [24, 84] width 25 height 10
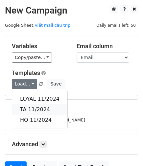
click at [38, 108] on link "TA 11/2024" at bounding box center [39, 109] width 55 height 11
